Goal: Task Accomplishment & Management: Manage account settings

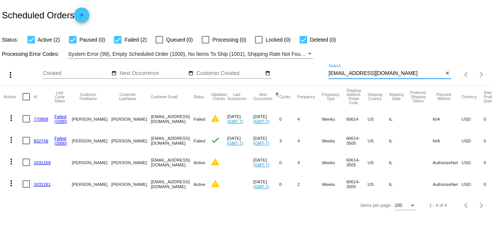
paste input "jessicakeefe9193"
drag, startPoint x: 401, startPoint y: 72, endPoint x: 288, endPoint y: 74, distance: 112.9
click at [288, 74] on div "more_vert Sep Jan Feb Mar [DATE]" at bounding box center [246, 72] width 492 height 27
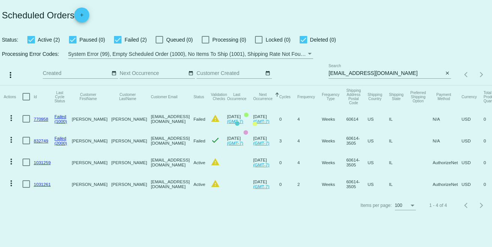
click at [406, 85] on mat-table "Actions Id Last Cycle Status Customer FirstName Customer LastName Customer Emai…" at bounding box center [246, 139] width 492 height 109
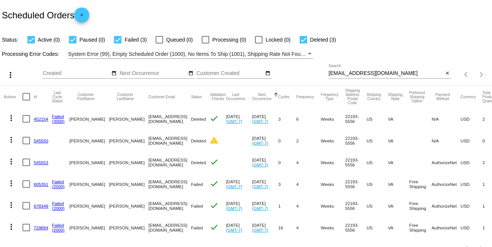
drag, startPoint x: 399, startPoint y: 68, endPoint x: 399, endPoint y: 72, distance: 4.6
click at [398, 70] on div "[EMAIL_ADDRESS][DOMAIN_NAME] Search" at bounding box center [385, 71] width 115 height 15
paste input "[EMAIL_ADDRESS]"
drag, startPoint x: 399, startPoint y: 73, endPoint x: 297, endPoint y: 73, distance: 102.4
click at [297, 73] on div "more_vert Sep Jan Feb Mar [DATE]" at bounding box center [246, 72] width 492 height 27
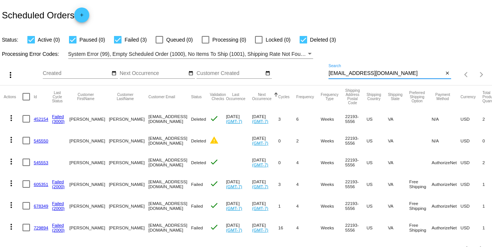
click at [408, 75] on input "[EMAIL_ADDRESS][DOMAIN_NAME]" at bounding box center [385, 73] width 115 height 6
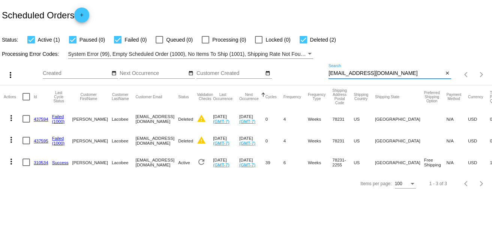
type input "[EMAIL_ADDRESS][DOMAIN_NAME]"
click at [42, 162] on link "310534" at bounding box center [41, 162] width 15 height 5
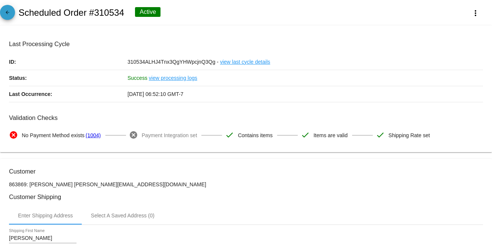
click at [6, 12] on mat-icon "arrow_back" at bounding box center [7, 14] width 9 height 9
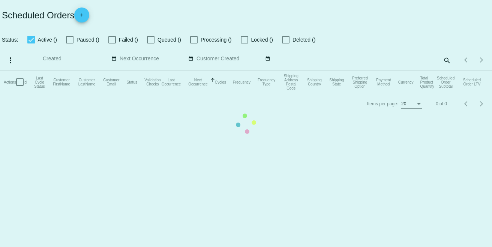
checkbox input "true"
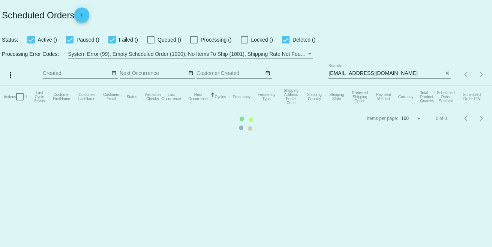
click at [373, 85] on mat-table "Actions Id Last Cycle Status Customer FirstName Customer LastName Customer Emai…" at bounding box center [246, 96] width 492 height 22
click at [375, 85] on mat-table "Actions Id Last Cycle Status Customer FirstName Customer LastName Customer Emai…" at bounding box center [246, 96] width 492 height 22
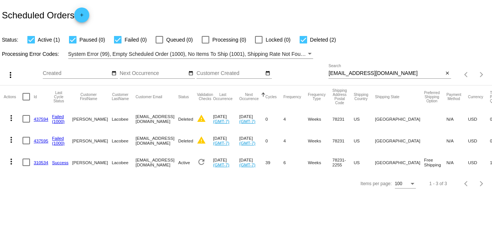
click at [382, 76] on div "[EMAIL_ADDRESS][DOMAIN_NAME] Search" at bounding box center [385, 71] width 115 height 15
paste input "[EMAIL_ADDRESS]"
drag, startPoint x: 382, startPoint y: 75, endPoint x: 327, endPoint y: 76, distance: 55.1
click at [327, 76] on div "more_vert Sep Jan Feb Mar [DATE]" at bounding box center [246, 72] width 492 height 27
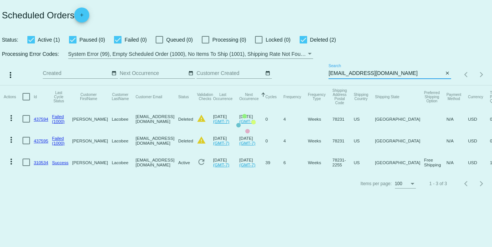
type input "[EMAIL_ADDRESS][DOMAIN_NAME]"
click at [412, 85] on mat-table "Actions Id Last Cycle Status Customer FirstName Customer LastName Customer Emai…" at bounding box center [246, 129] width 492 height 88
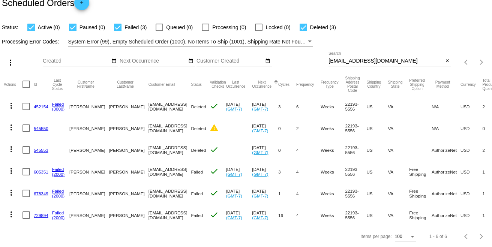
scroll to position [18, 0]
click at [42, 213] on link "729894" at bounding box center [41, 215] width 15 height 5
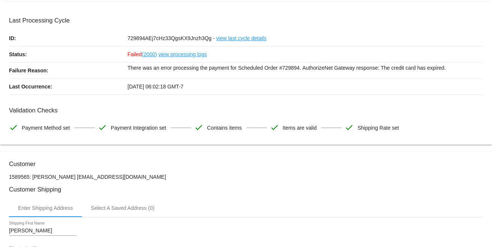
scroll to position [83, 0]
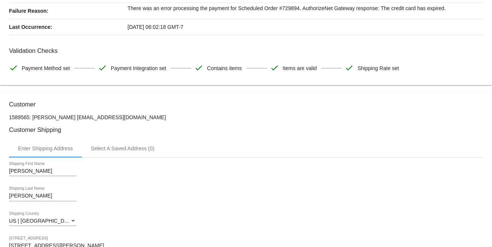
drag, startPoint x: 141, startPoint y: 112, endPoint x: 67, endPoint y: 120, distance: 75.1
copy p "[EMAIL_ADDRESS][DOMAIN_NAME]"
copy p "[PERSON_NAME]"
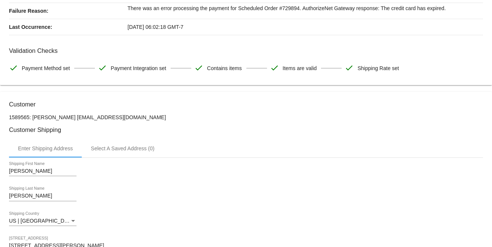
drag, startPoint x: 66, startPoint y: 116, endPoint x: 32, endPoint y: 117, distance: 34.1
click at [32, 117] on p "1589565: [PERSON_NAME] [EMAIL_ADDRESS][DOMAIN_NAME]" at bounding box center [246, 117] width 474 height 6
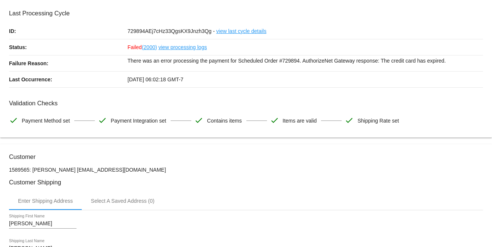
scroll to position [0, 0]
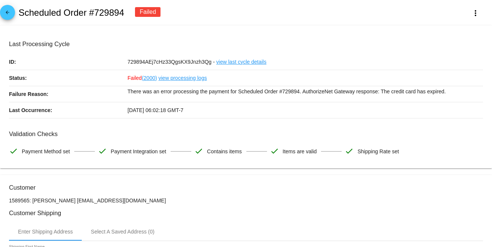
drag, startPoint x: 109, startPoint y: 14, endPoint x: 46, endPoint y: 29, distance: 65.1
click at [17, 16] on div "arrow_back Scheduled Order #729894 Failed more_vert" at bounding box center [246, 12] width 492 height 25
click at [70, 34] on mat-card "Last Processing Cycle ID: 729894AEj7cHz33QgsKX9Jnzh3Qg - view last cycle detail…" at bounding box center [246, 96] width 492 height 143
drag, startPoint x: 123, startPoint y: 8, endPoint x: 17, endPoint y: 11, distance: 106.2
click at [17, 11] on div "arrow_back Scheduled Order #729894 Failed more_vert" at bounding box center [246, 12] width 492 height 25
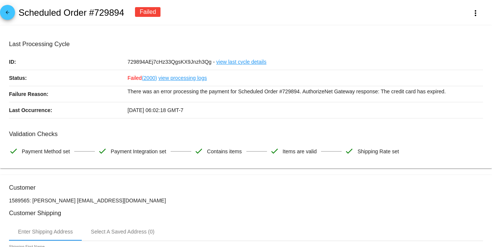
copy h2 "Scheduled Order #729894"
click at [184, 24] on div "arrow_back Scheduled Order #729894 Failed more_vert" at bounding box center [246, 12] width 492 height 25
click at [10, 17] on mat-icon "arrow_back" at bounding box center [7, 14] width 9 height 9
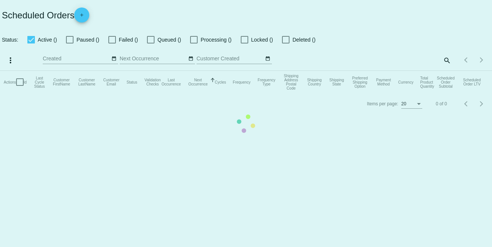
checkbox input "true"
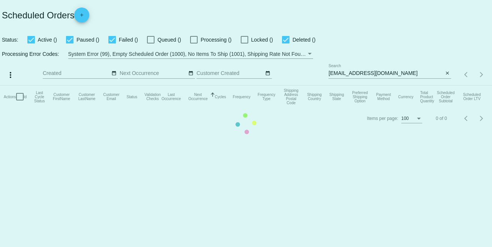
click at [414, 85] on mat-table "Actions Id Last Cycle Status Customer FirstName Customer LastName Customer Emai…" at bounding box center [246, 96] width 492 height 22
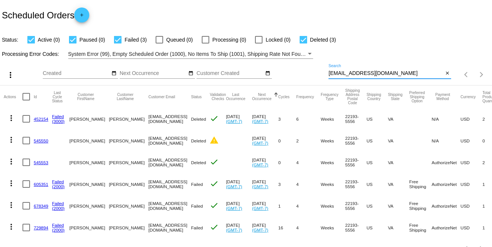
paste input "w.daughertyrn"
drag, startPoint x: 403, startPoint y: 72, endPoint x: 306, endPoint y: 72, distance: 96.4
click at [306, 72] on div "more_vert Sep Jan Feb Mar [DATE]" at bounding box center [246, 72] width 492 height 27
click at [393, 71] on input "[EMAIL_ADDRESS][DOMAIN_NAME]" at bounding box center [385, 73] width 115 height 6
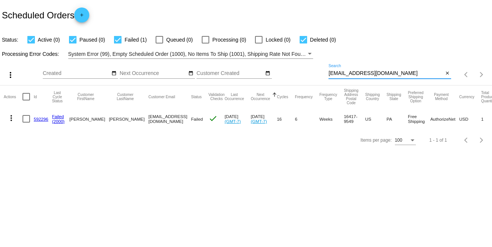
type input "[EMAIL_ADDRESS][DOMAIN_NAME]"
click at [39, 119] on link "592296" at bounding box center [41, 119] width 15 height 5
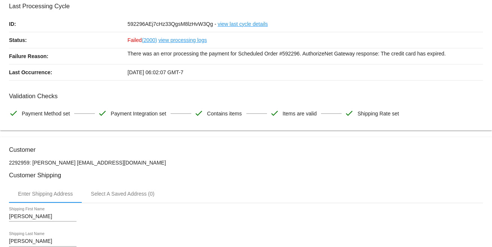
scroll to position [83, 0]
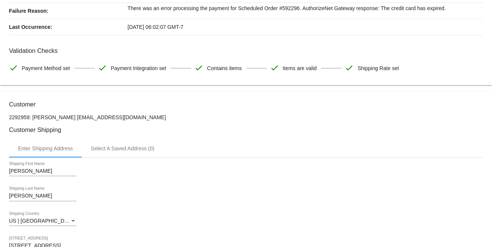
drag, startPoint x: 138, startPoint y: 117, endPoint x: 66, endPoint y: 117, distance: 72.4
click at [66, 117] on p "2292959: [PERSON_NAME] [EMAIL_ADDRESS][DOMAIN_NAME]" at bounding box center [246, 117] width 474 height 6
copy p "[EMAIL_ADDRESS][DOMAIN_NAME]"
drag, startPoint x: 62, startPoint y: 118, endPoint x: 65, endPoint y: 127, distance: 9.3
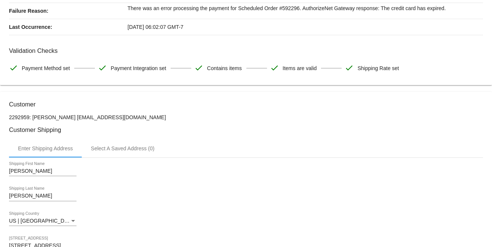
click at [38, 117] on p "2292959: [PERSON_NAME] [EMAIL_ADDRESS][DOMAIN_NAME]" at bounding box center [246, 117] width 474 height 6
drag, startPoint x: 97, startPoint y: 133, endPoint x: 69, endPoint y: 121, distance: 30.4
click at [94, 132] on h3 "Customer Shipping" at bounding box center [246, 129] width 474 height 7
copy p "[PERSON_NAME]"
drag, startPoint x: 64, startPoint y: 117, endPoint x: 32, endPoint y: 113, distance: 32.1
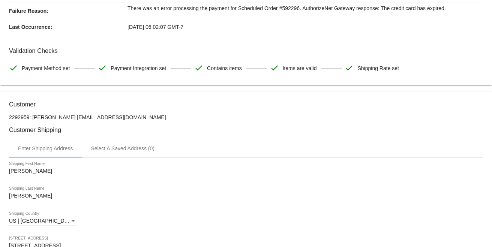
click at [131, 108] on h3 "Customer" at bounding box center [246, 104] width 474 height 7
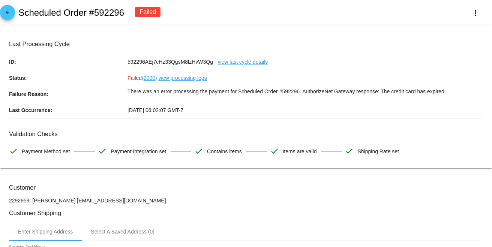
drag, startPoint x: 130, startPoint y: 12, endPoint x: 50, endPoint y: 21, distance: 80.7
click at [25, 12] on div "arrow_back Scheduled Order #592296 Failed more_vert" at bounding box center [246, 12] width 492 height 25
drag, startPoint x: 63, startPoint y: 28, endPoint x: 78, endPoint y: 25, distance: 14.9
click at [64, 28] on mat-card "Last Processing Cycle ID: 592296AEj7cHz33QgsM8lzHvW3Qg - view last cycle detail…" at bounding box center [246, 96] width 492 height 143
drag, startPoint x: 123, startPoint y: 10, endPoint x: 20, endPoint y: 11, distance: 102.7
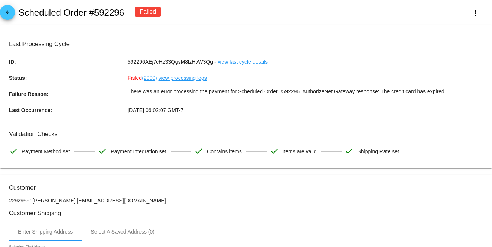
click at [20, 11] on h2 "Scheduled Order #592296" at bounding box center [71, 12] width 106 height 10
copy h2 "Scheduled Order #592296"
